Goal: Transaction & Acquisition: Book appointment/travel/reservation

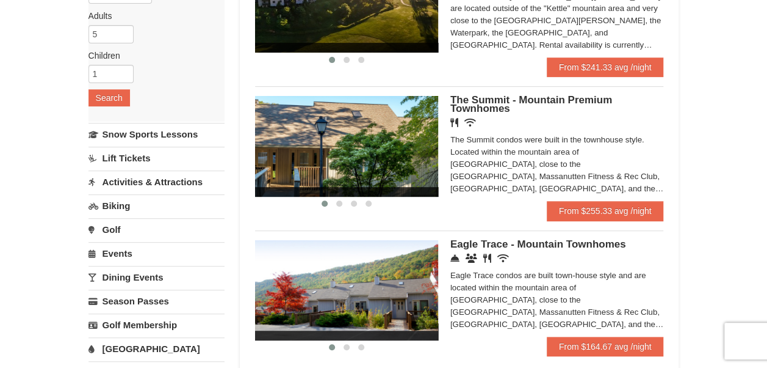
scroll to position [200, 0]
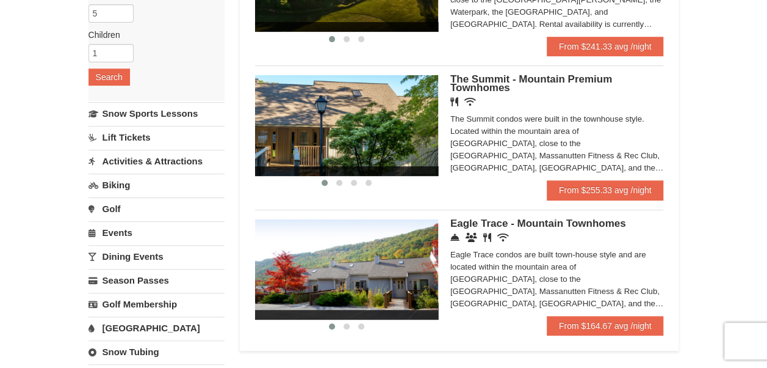
click at [457, 222] on span "Eagle Trace - Mountain Townhomes" at bounding box center [539, 223] width 176 height 12
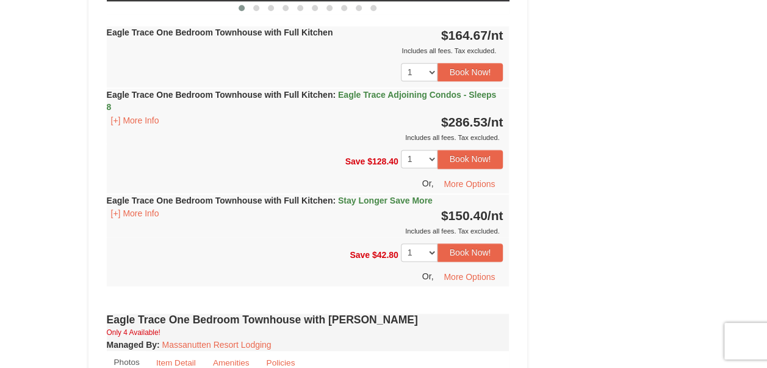
scroll to position [665, 0]
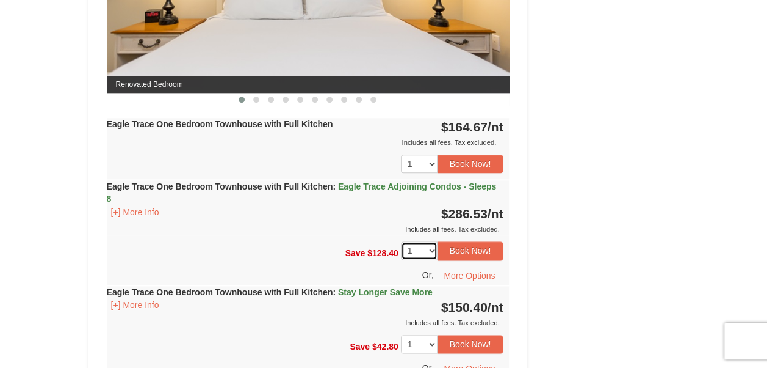
click at [432, 243] on select "1 2 3" at bounding box center [419, 250] width 37 height 18
click at [311, 223] on div "Includes all fees. Tax excluded." at bounding box center [305, 229] width 397 height 12
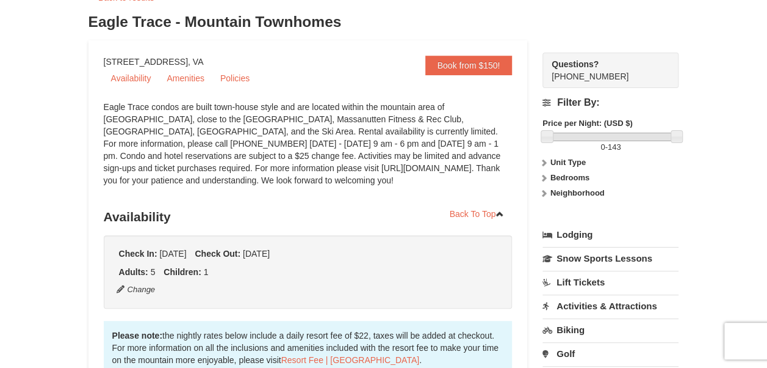
scroll to position [0, 0]
